Goal: Transaction & Acquisition: Purchase product/service

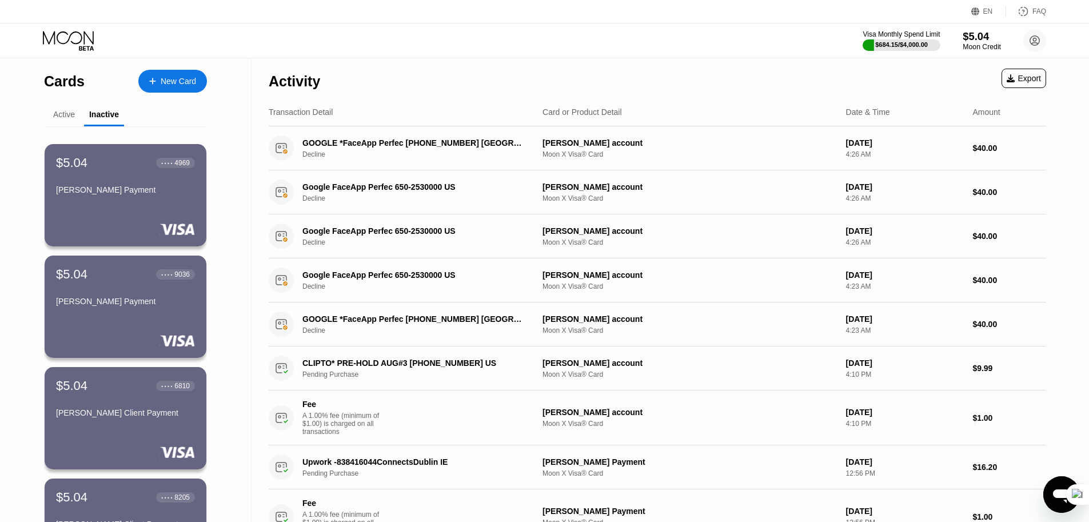
click at [975, 37] on div "$5.04" at bounding box center [982, 36] width 38 height 12
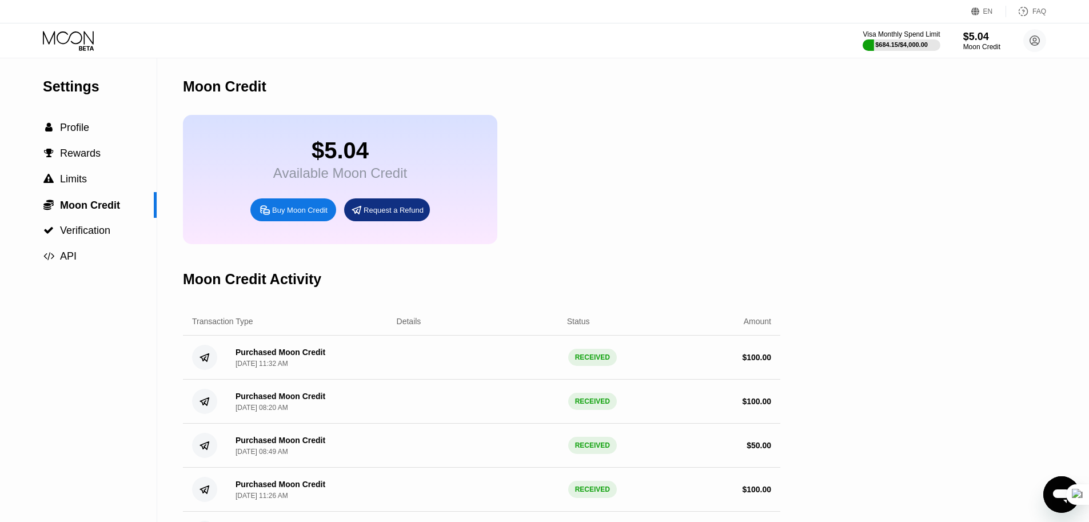
click at [297, 214] on div "Buy Moon Credit" at bounding box center [299, 210] width 55 height 10
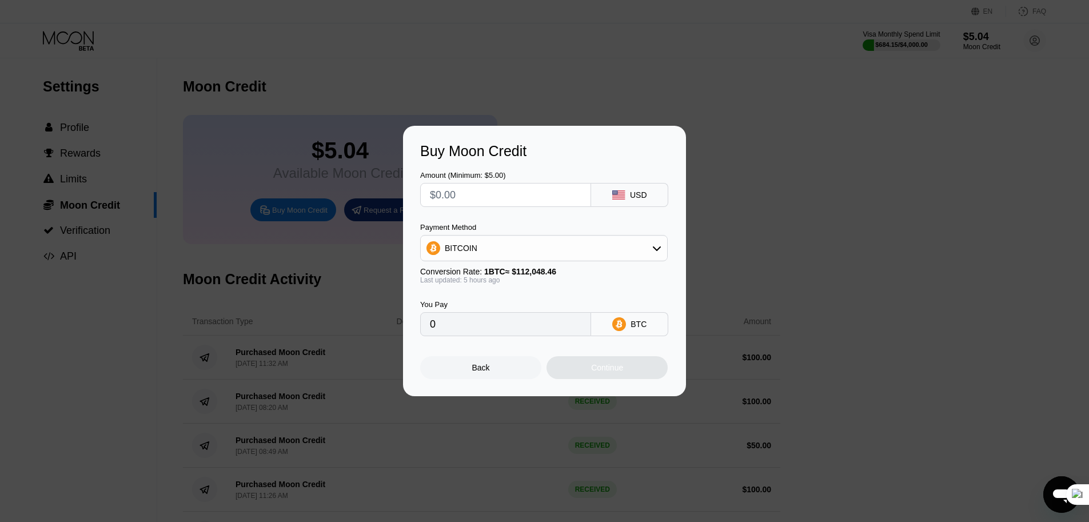
click at [488, 245] on div "BITCOIN" at bounding box center [544, 248] width 246 height 23
click at [487, 302] on span "USDT on TRON" at bounding box center [477, 304] width 58 height 9
type input "0.00"
click at [478, 198] on input "text" at bounding box center [505, 194] width 151 height 23
type input "$1"
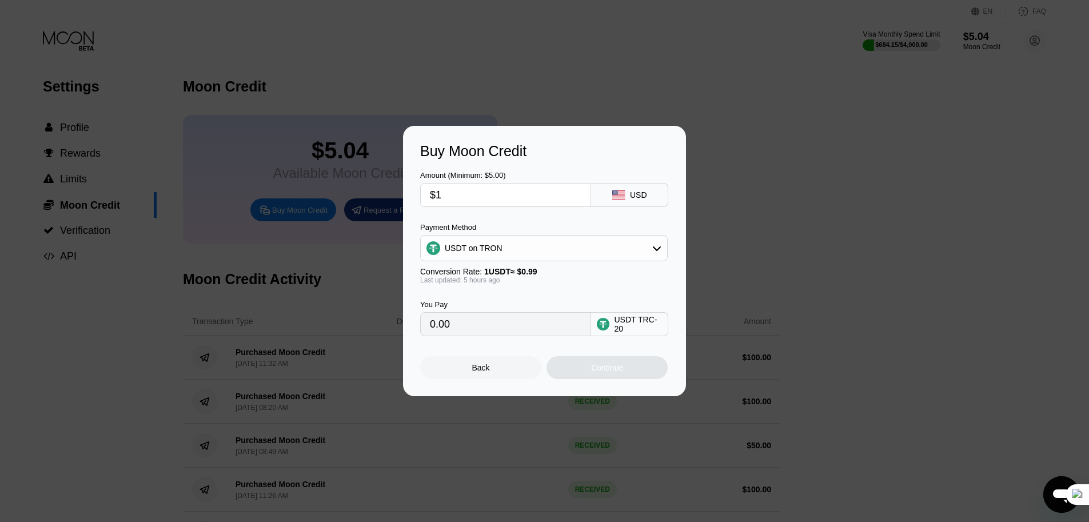
type input "1.01"
type input "$10"
type input "10.10"
type input "$100"
type input "101.01"
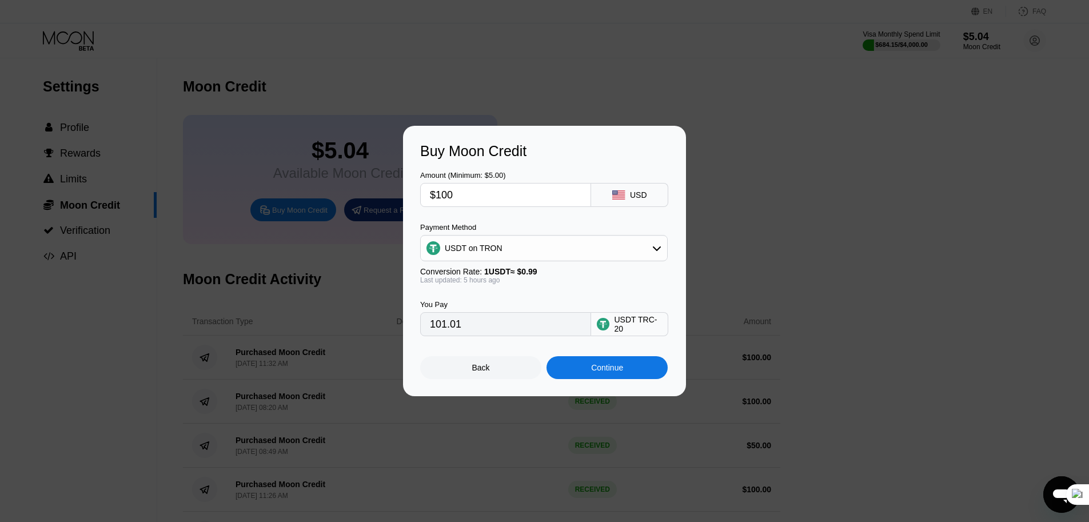
type input "$100"
click at [609, 367] on div "Continue" at bounding box center [607, 367] width 32 height 9
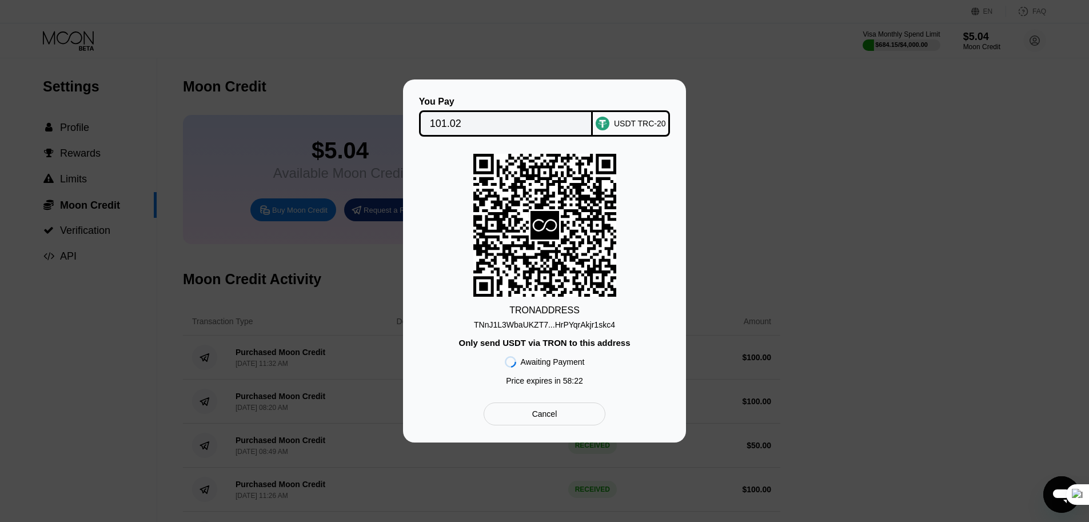
click at [561, 324] on div "TNnJ1L3WbaUKZT7...HrPYqrAkjr1skc4" at bounding box center [544, 324] width 141 height 9
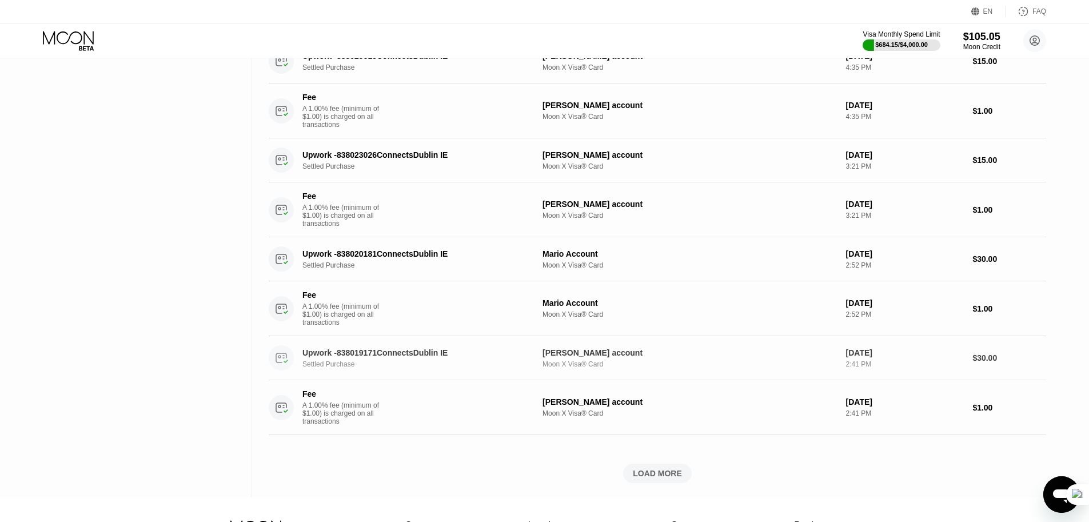
scroll to position [583, 0]
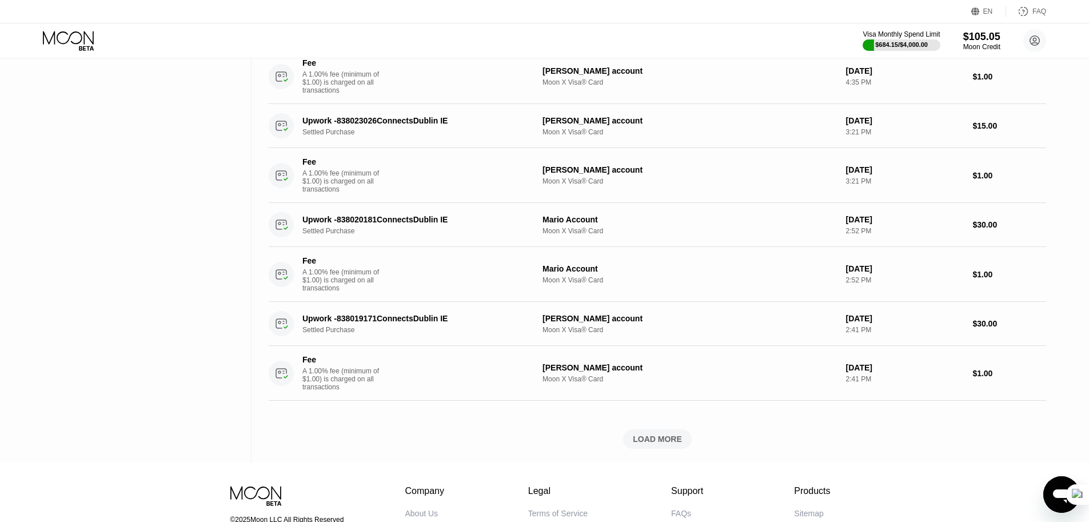
click at [660, 444] on div "LOAD MORE" at bounding box center [657, 439] width 49 height 10
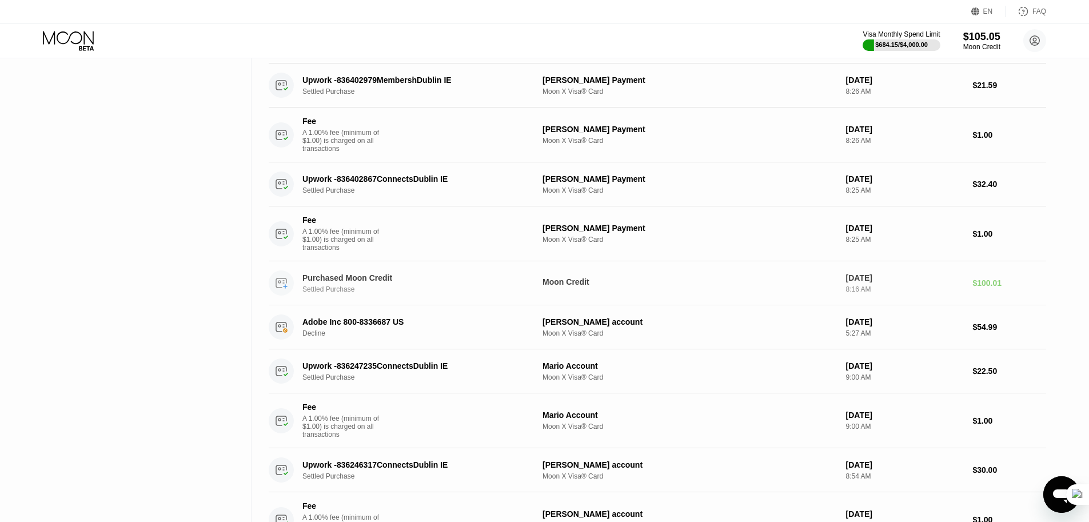
scroll to position [1097, 0]
